Goal: Obtain resource: Obtain resource

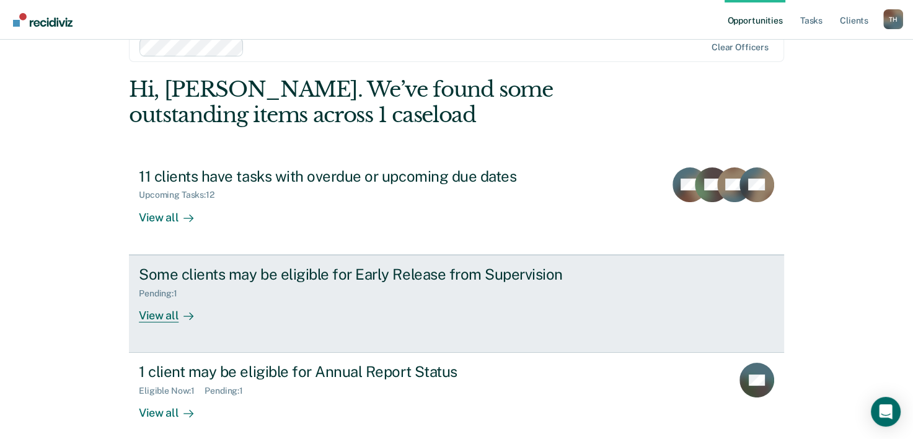
scroll to position [38, 0]
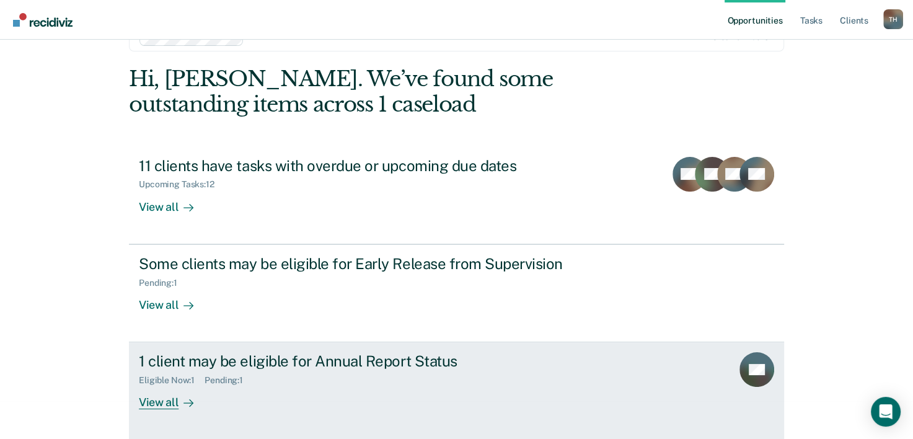
click at [213, 379] on div "Pending : 1" at bounding box center [229, 380] width 48 height 11
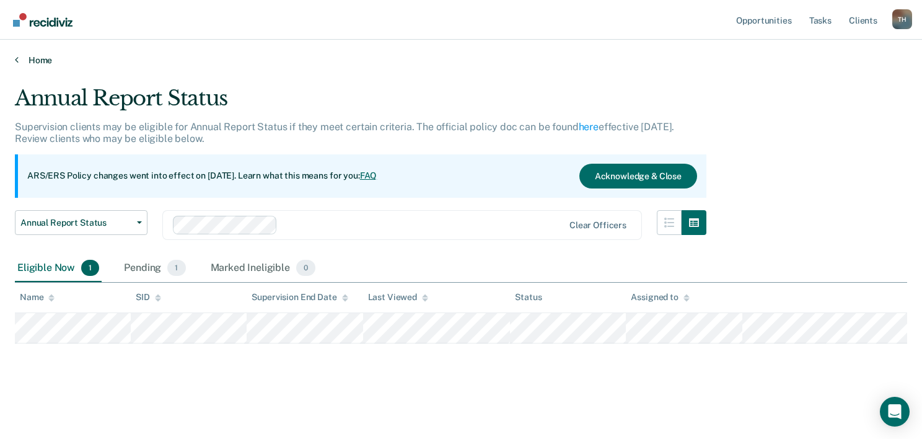
click at [19, 63] on link "Home" at bounding box center [461, 60] width 893 height 11
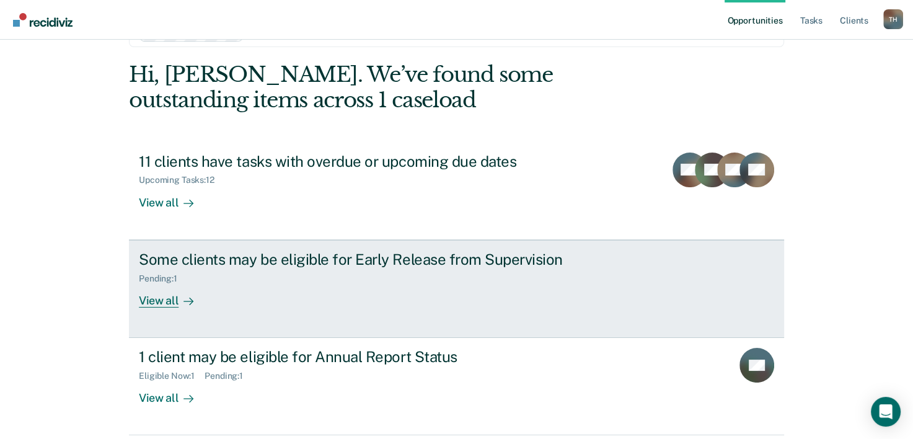
scroll to position [87, 0]
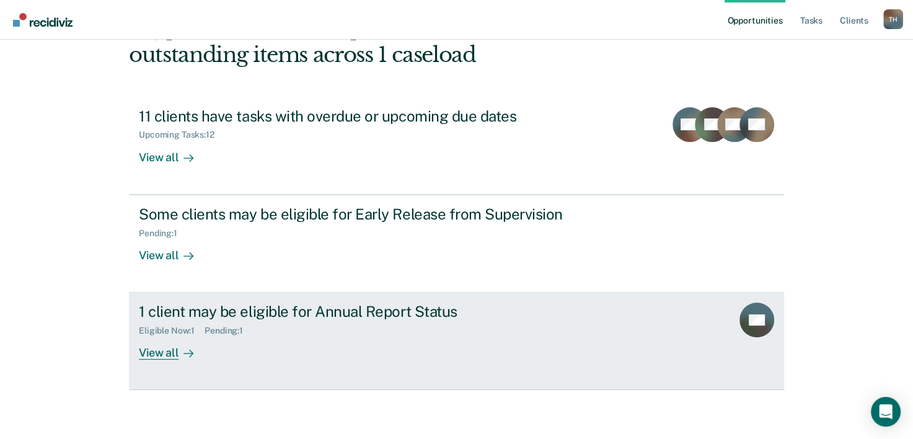
click at [154, 330] on div "Eligible Now : 1" at bounding box center [172, 330] width 66 height 11
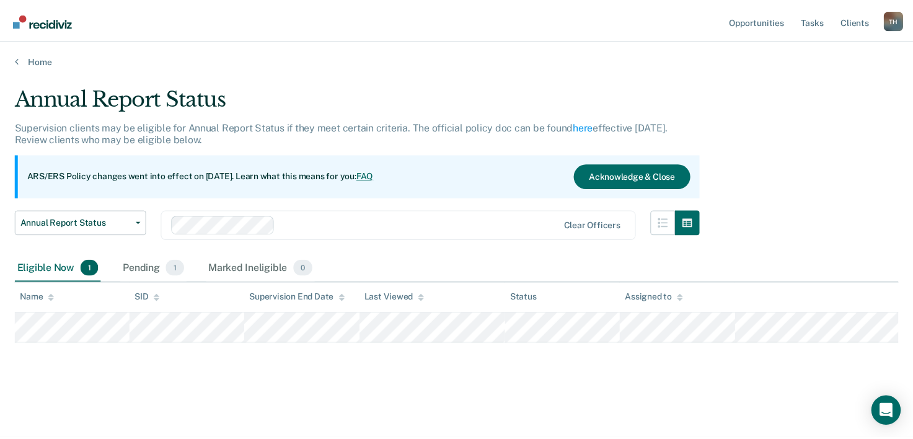
scroll to position [87, 0]
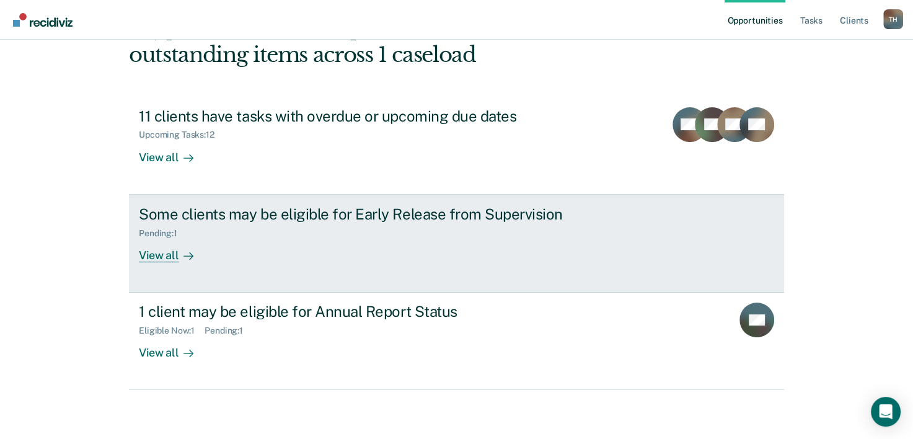
click at [155, 254] on div "View all" at bounding box center [173, 250] width 69 height 24
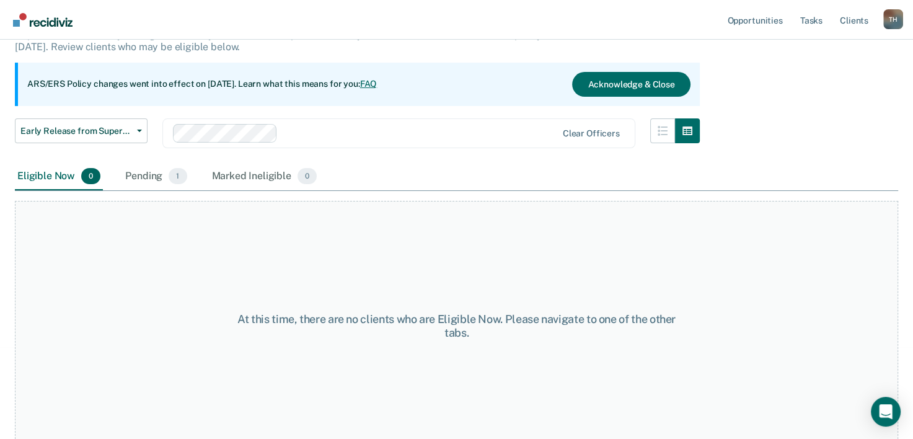
scroll to position [103, 0]
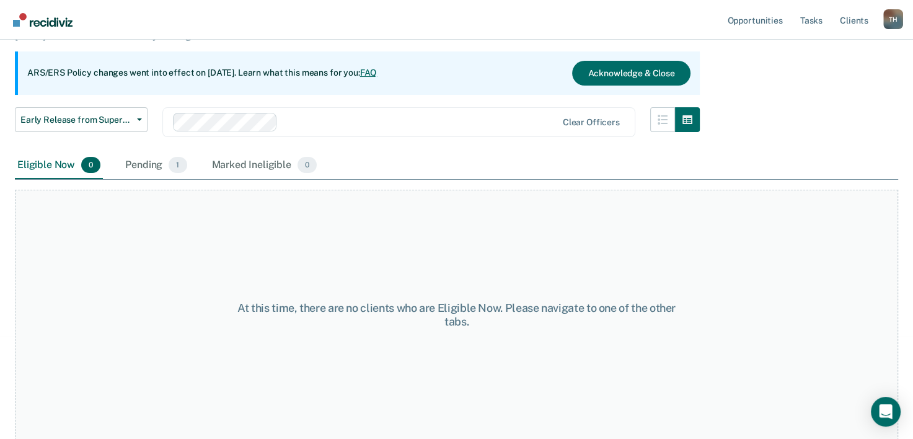
click at [64, 164] on div "Eligible Now 0" at bounding box center [59, 165] width 88 height 27
click at [144, 164] on div "Pending 1" at bounding box center [156, 165] width 66 height 27
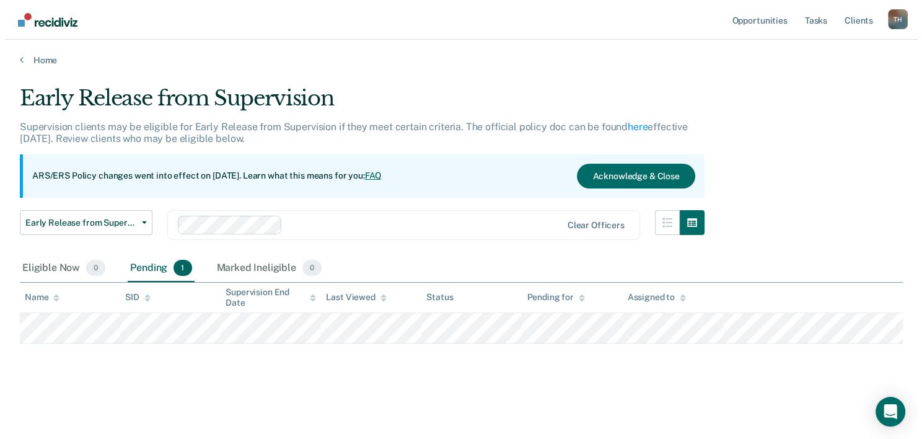
scroll to position [0, 0]
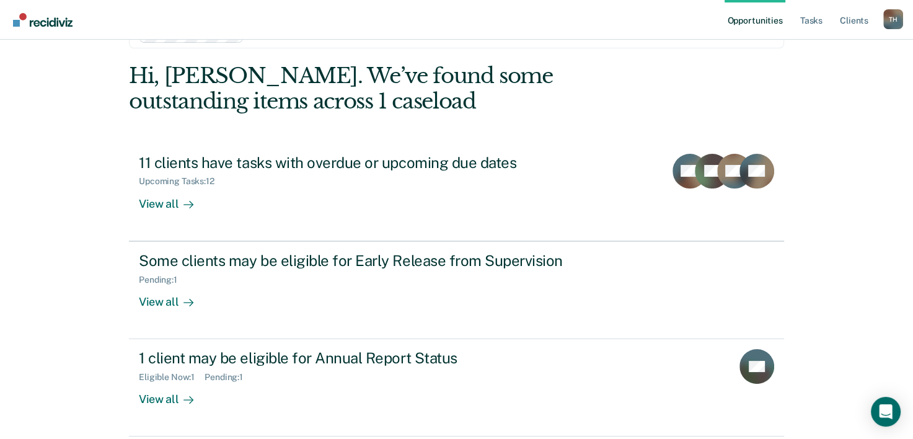
scroll to position [87, 0]
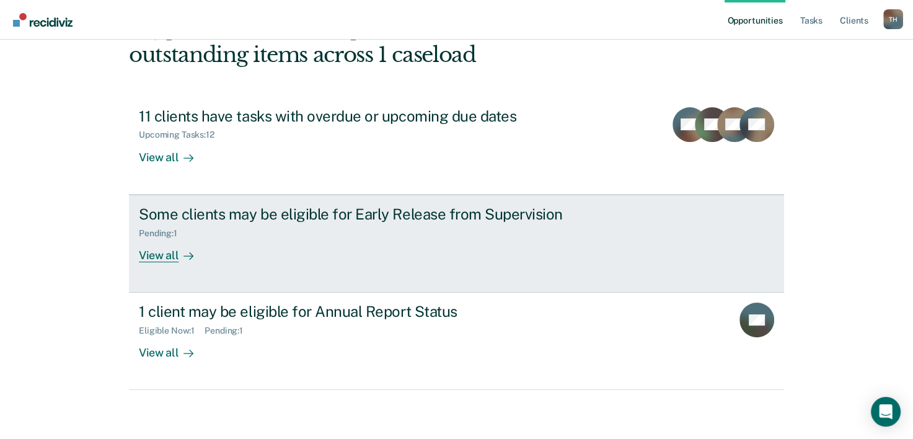
click at [169, 255] on div "View all" at bounding box center [173, 250] width 69 height 24
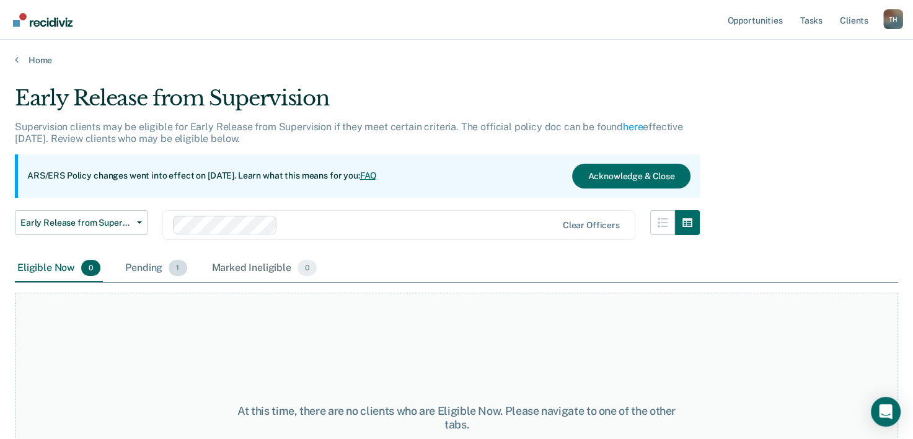
click at [139, 270] on div "Pending 1" at bounding box center [156, 268] width 66 height 27
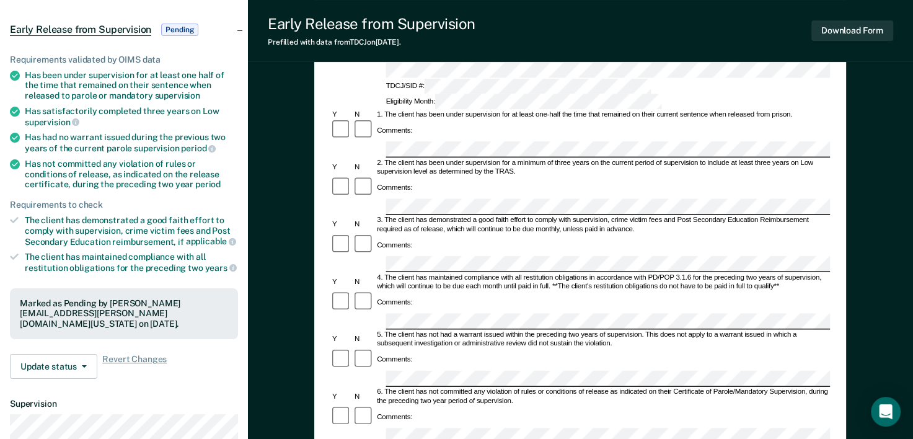
scroll to position [248, 0]
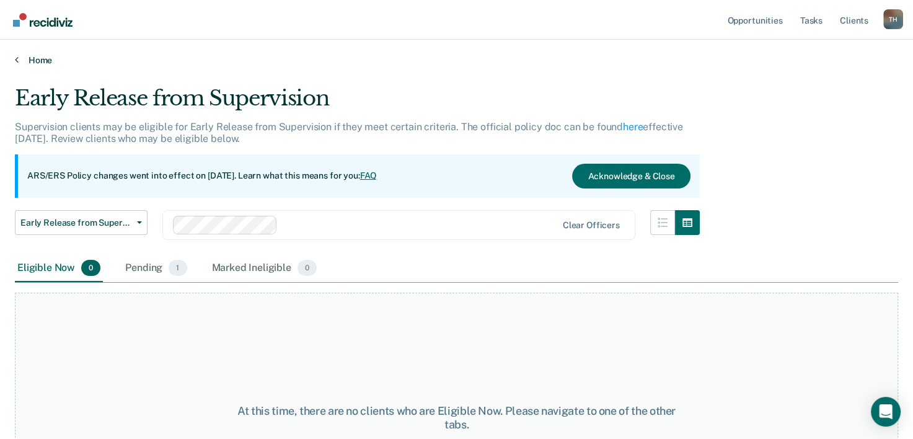
click at [37, 60] on link "Home" at bounding box center [456, 60] width 883 height 11
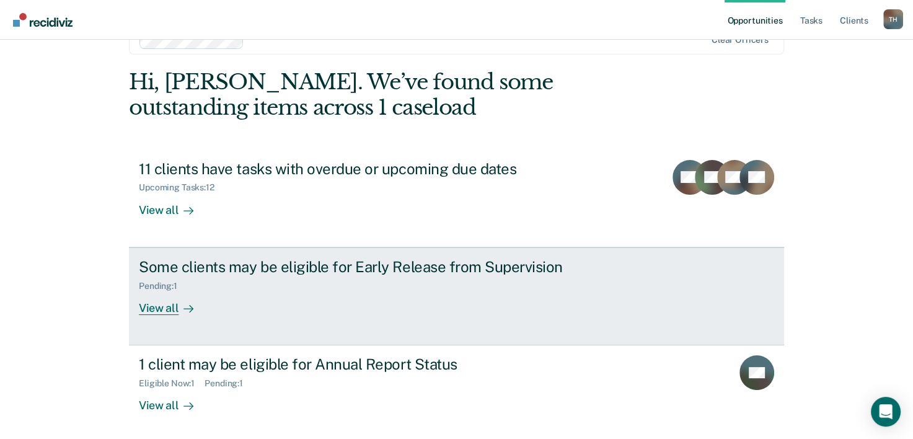
scroll to position [87, 0]
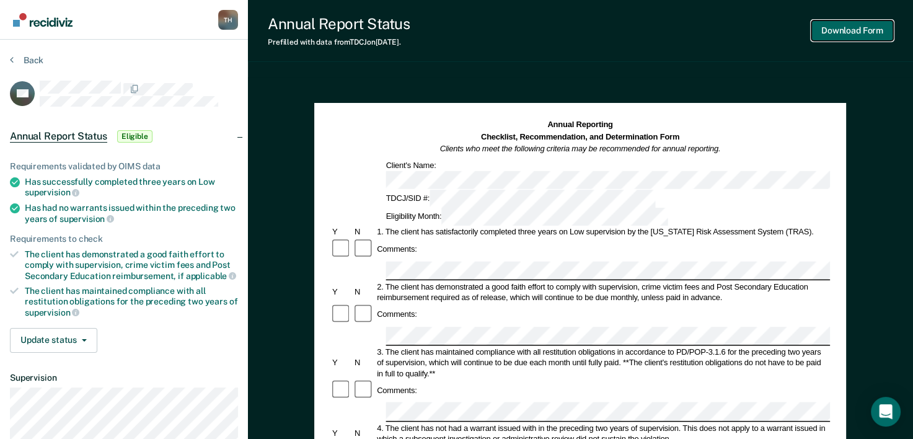
click at [856, 35] on button "Download Form" at bounding box center [853, 30] width 82 height 20
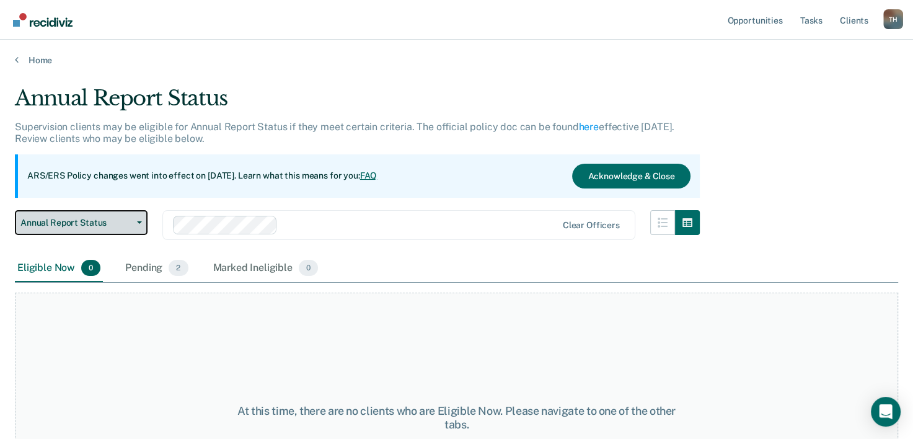
click at [79, 223] on span "Annual Report Status" at bounding box center [76, 223] width 112 height 11
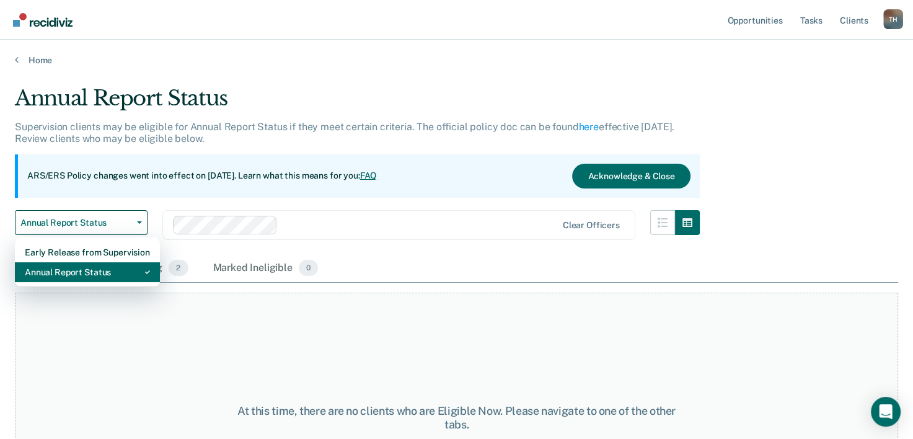
click at [56, 276] on div "Annual Report Status" at bounding box center [87, 272] width 125 height 20
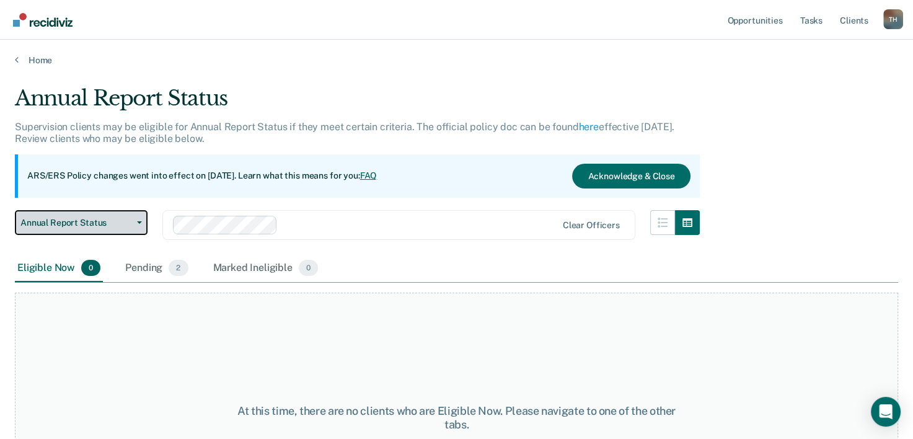
click at [61, 226] on span "Annual Report Status" at bounding box center [76, 223] width 112 height 11
click at [44, 61] on link "Home" at bounding box center [456, 60] width 883 height 11
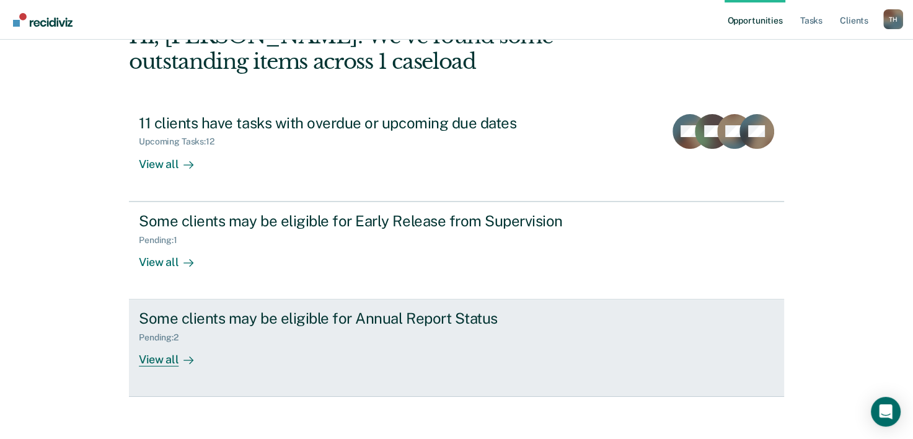
scroll to position [87, 0]
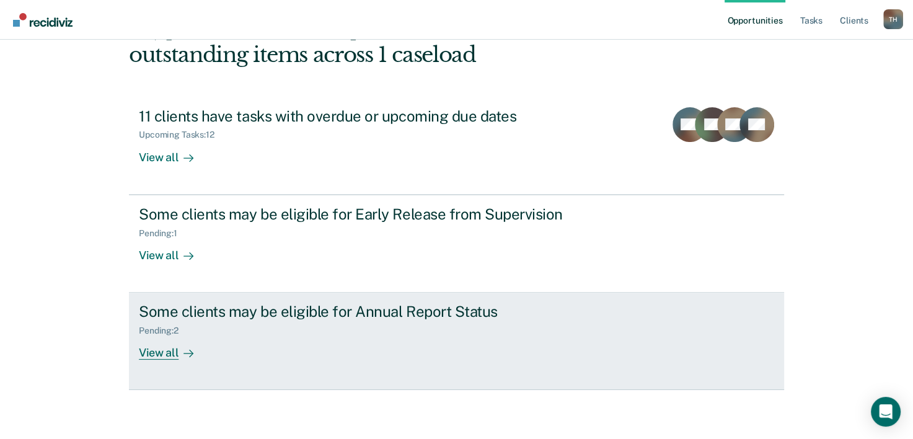
click at [154, 331] on div "Pending : 2" at bounding box center [164, 330] width 50 height 11
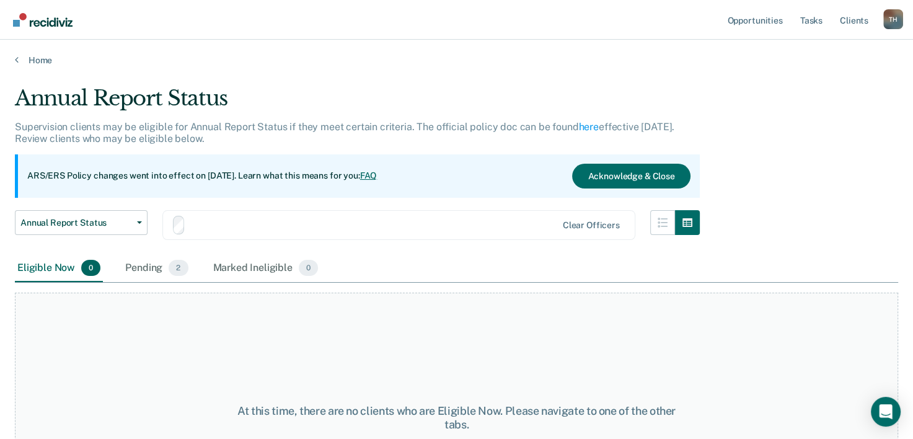
click at [154, 331] on div "At this time, there are no clients who are Eligible Now. Please navigate to one…" at bounding box center [456, 418] width 883 height 250
drag, startPoint x: 154, startPoint y: 331, endPoint x: 143, endPoint y: 270, distance: 61.7
click at [143, 270] on div "Pending 2" at bounding box center [157, 268] width 68 height 27
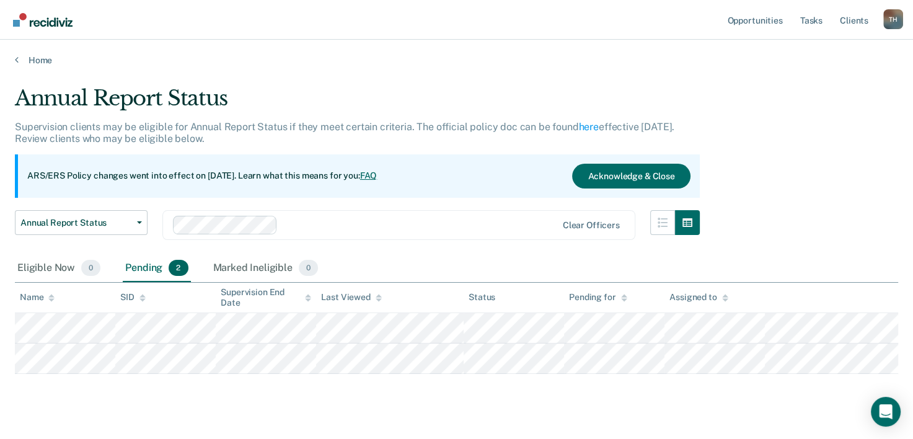
scroll to position [87, 0]
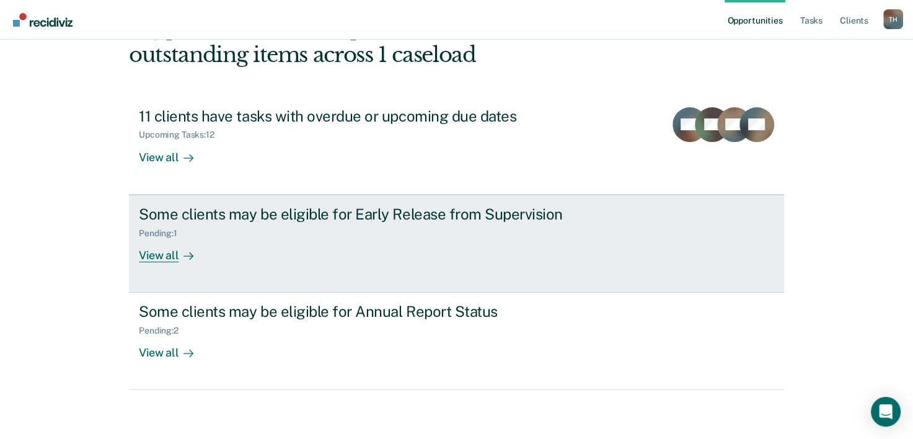
click at [153, 251] on div "View all" at bounding box center [173, 250] width 69 height 24
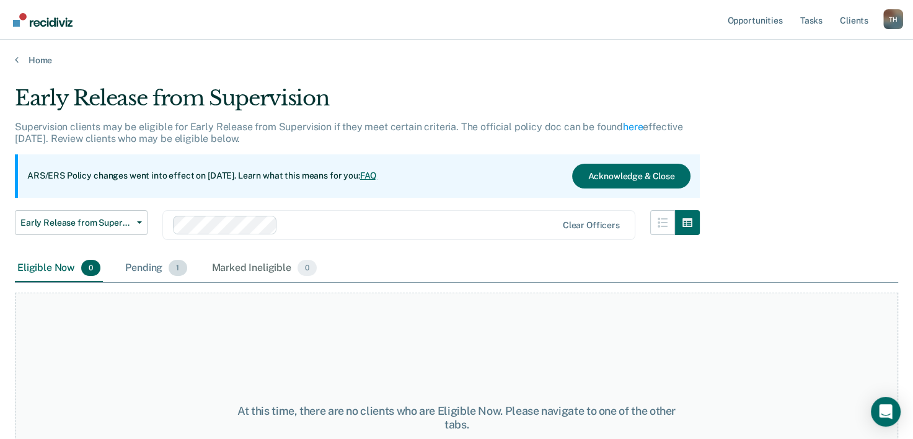
click at [135, 268] on div "Pending 1" at bounding box center [156, 268] width 66 height 27
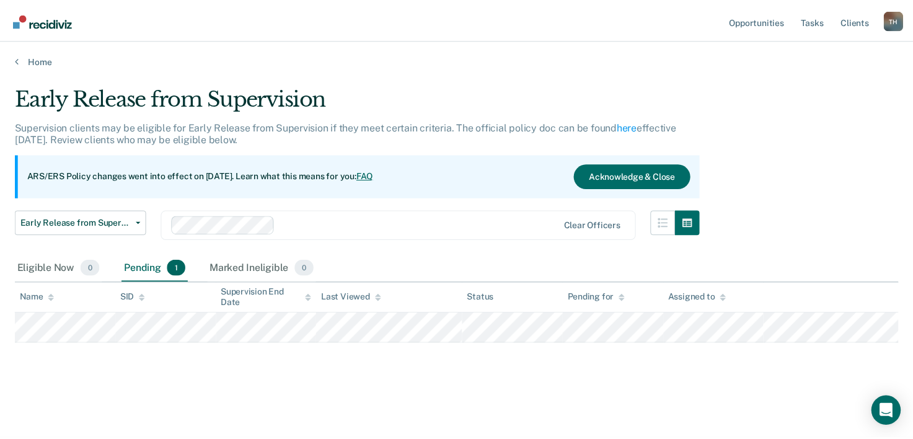
scroll to position [87, 0]
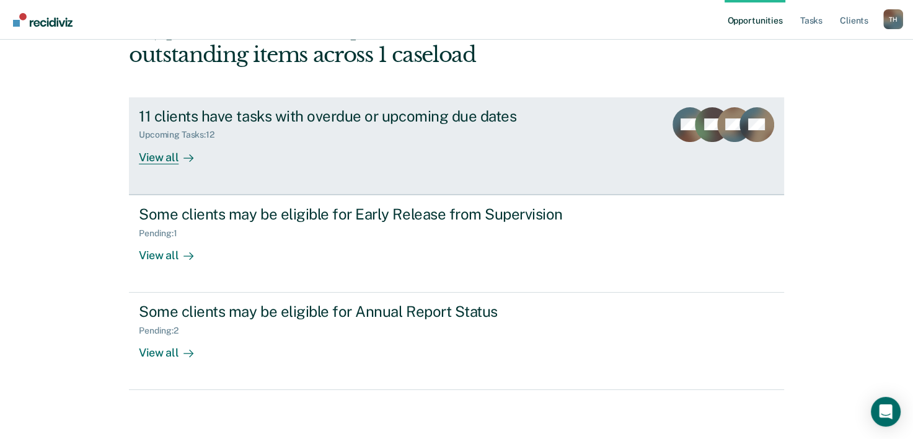
click at [146, 152] on div "View all" at bounding box center [173, 152] width 69 height 24
